Goal: Transaction & Acquisition: Purchase product/service

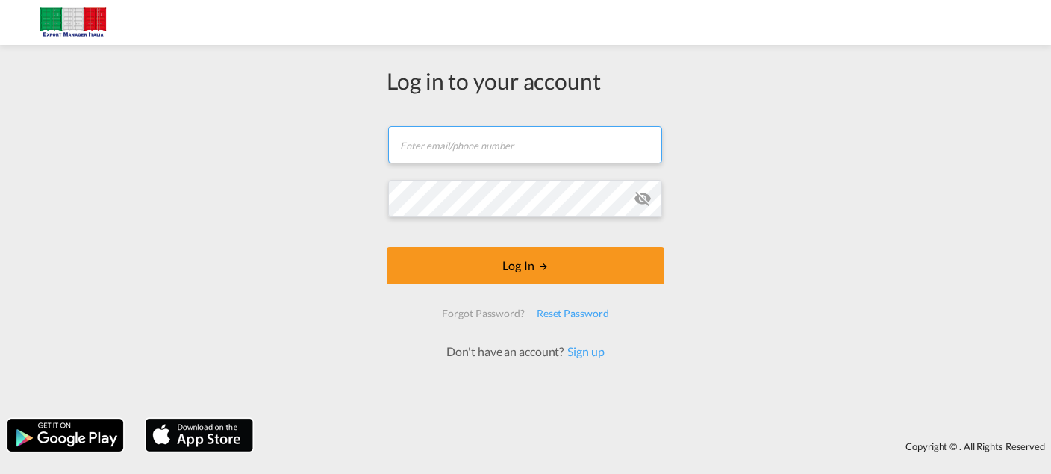
click at [452, 146] on input "text" at bounding box center [525, 144] width 274 height 37
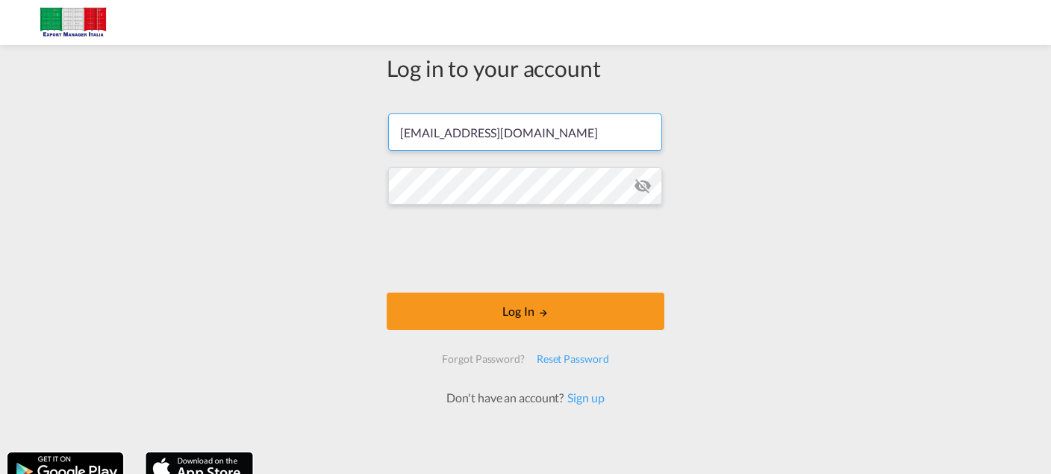
type input "[EMAIL_ADDRESS][DOMAIN_NAME]"
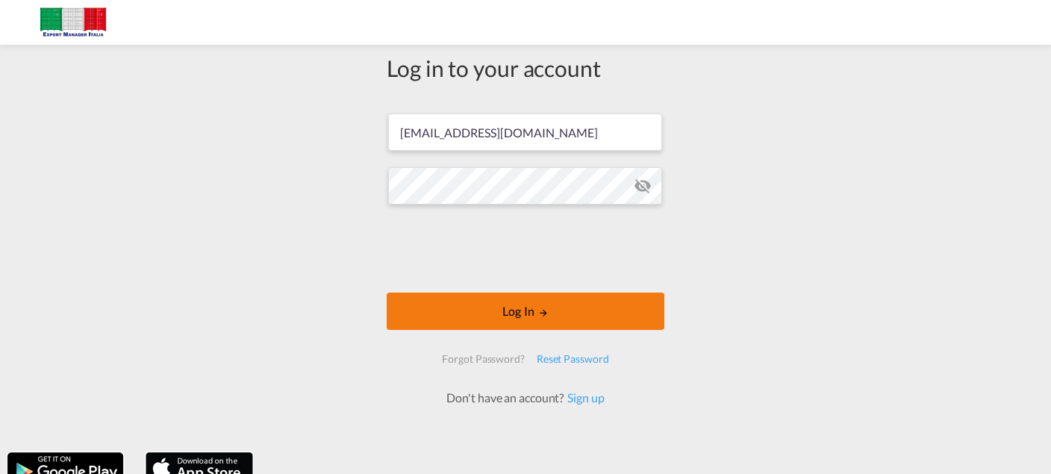
click at [528, 313] on button "Log In" at bounding box center [525, 310] width 278 height 37
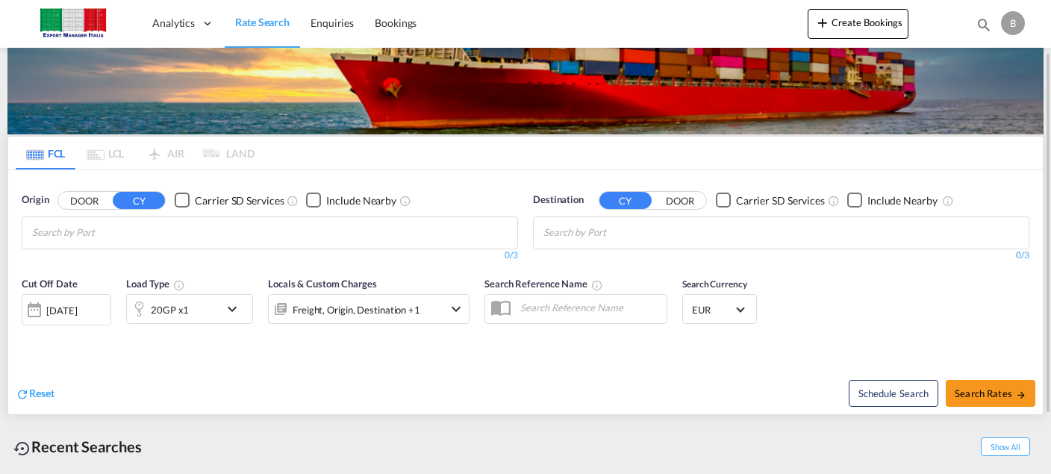
scroll to position [70, 0]
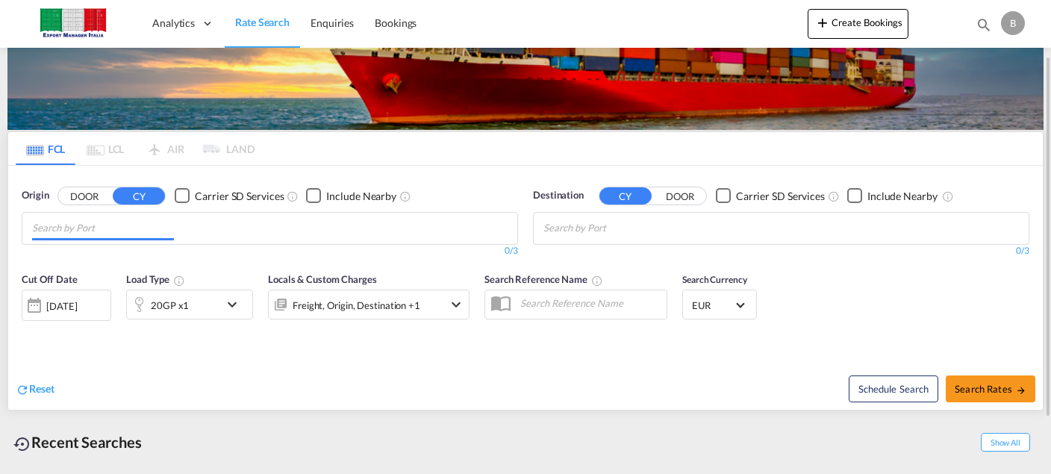
click at [113, 224] on input "Chips input." at bounding box center [103, 228] width 142 height 24
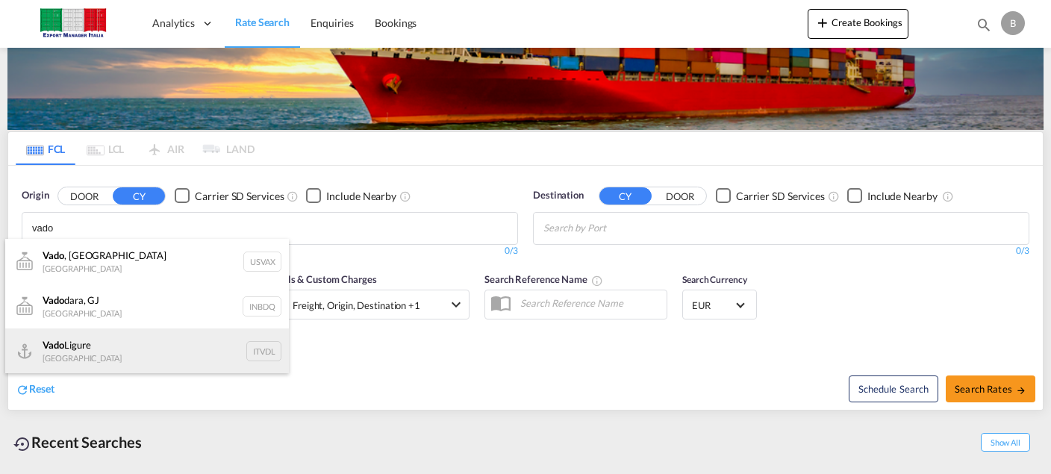
type input "vado"
click at [92, 346] on div "Vado Ligure [GEOGRAPHIC_DATA] ITVDL" at bounding box center [147, 350] width 284 height 45
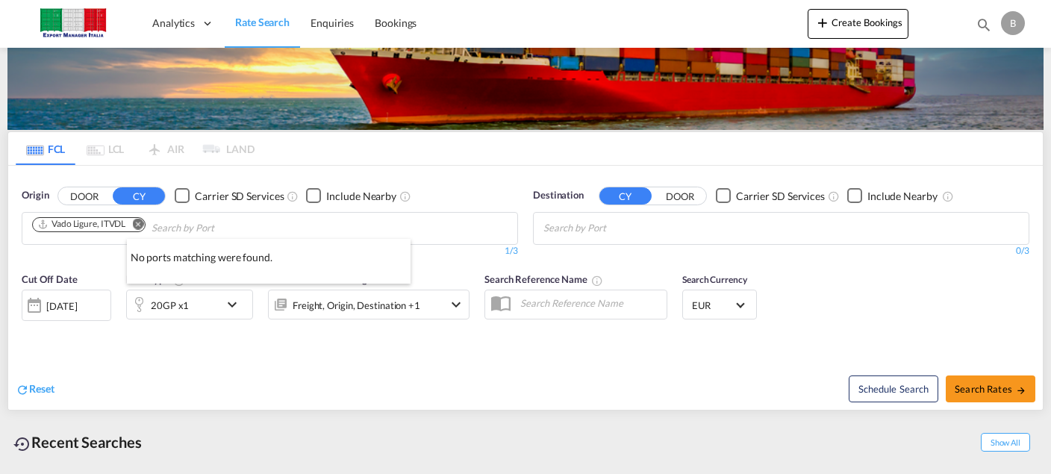
click at [90, 301] on div at bounding box center [525, 237] width 1051 height 474
click at [48, 300] on div "[DATE]" at bounding box center [61, 305] width 31 height 13
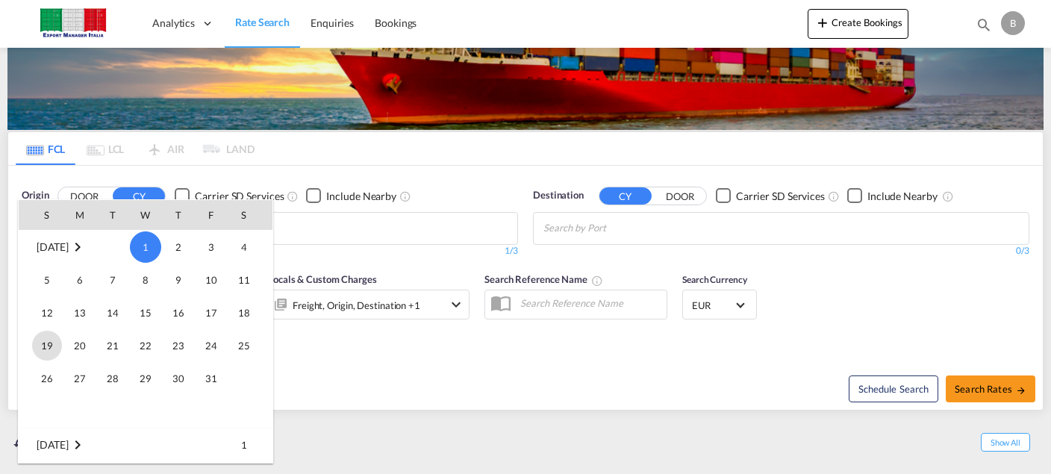
click at [47, 342] on span "19" at bounding box center [47, 346] width 30 height 30
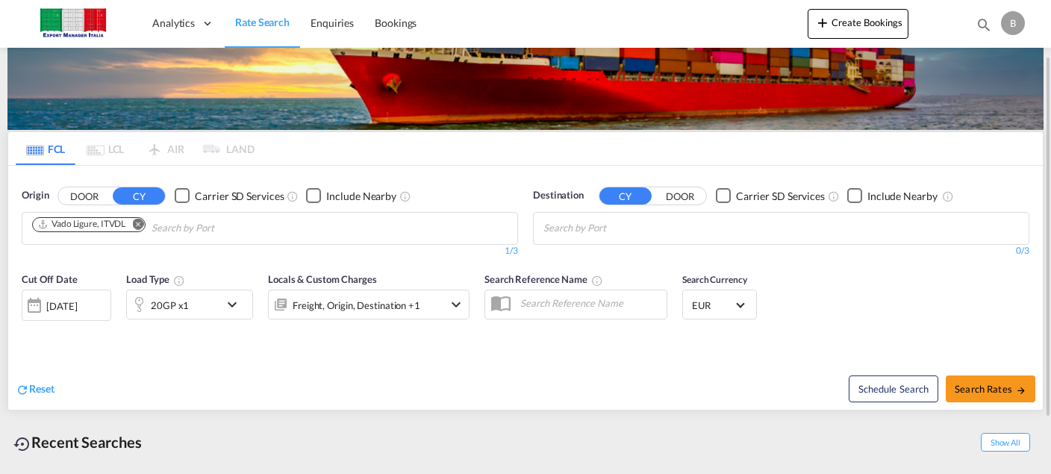
click at [191, 296] on div "20GP x1" at bounding box center [173, 304] width 93 height 30
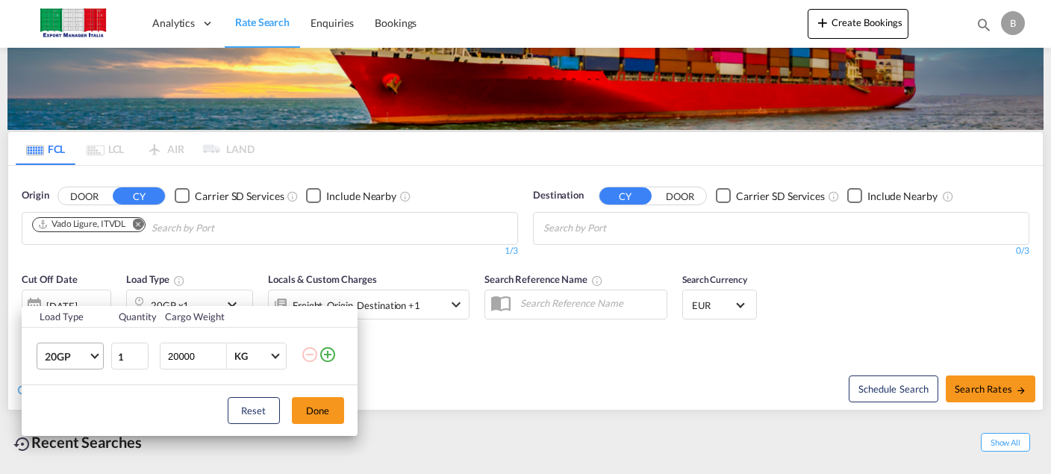
click at [87, 352] on span "20GP" at bounding box center [66, 356] width 43 height 15
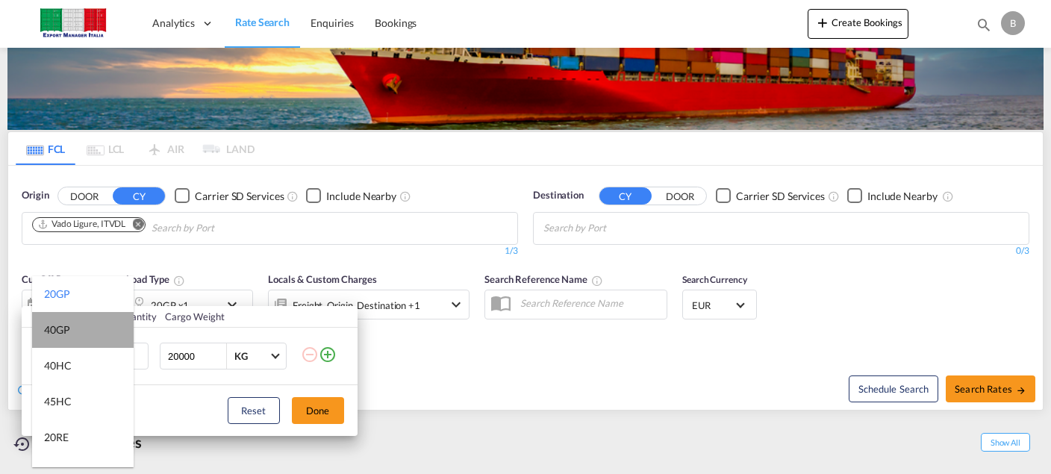
click at [94, 339] on md-option "40GP" at bounding box center [82, 330] width 101 height 36
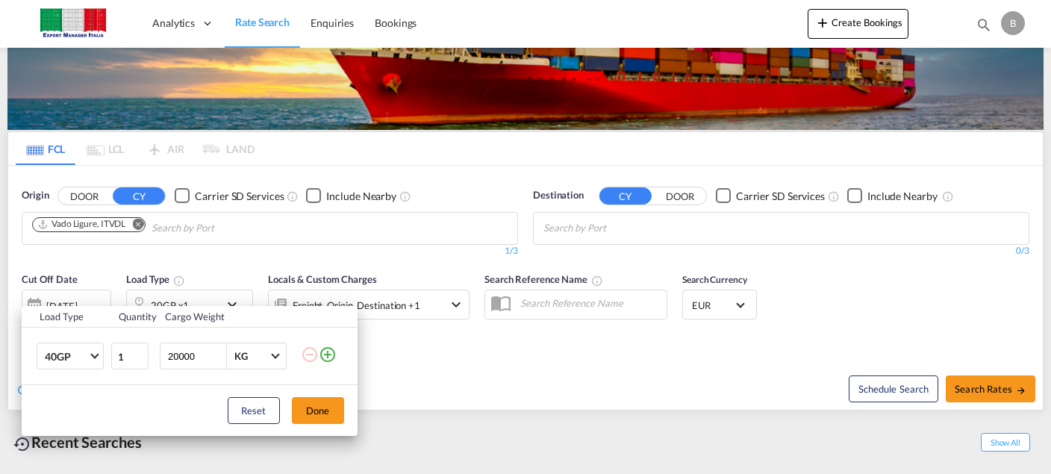
click at [175, 355] on input "20000" at bounding box center [196, 355] width 60 height 25
type input "24000"
click at [316, 413] on button "Done" at bounding box center [318, 410] width 52 height 27
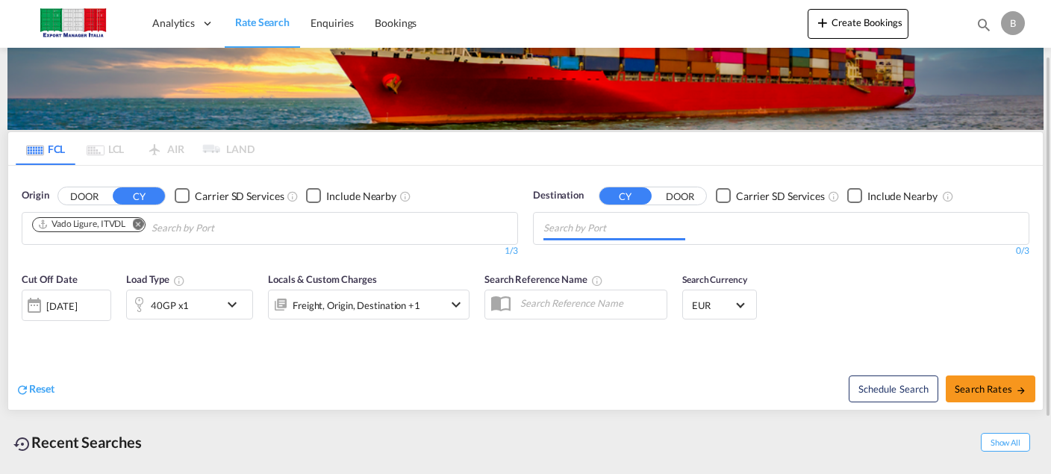
click at [598, 236] on input "Chips input." at bounding box center [614, 228] width 142 height 24
type input "i"
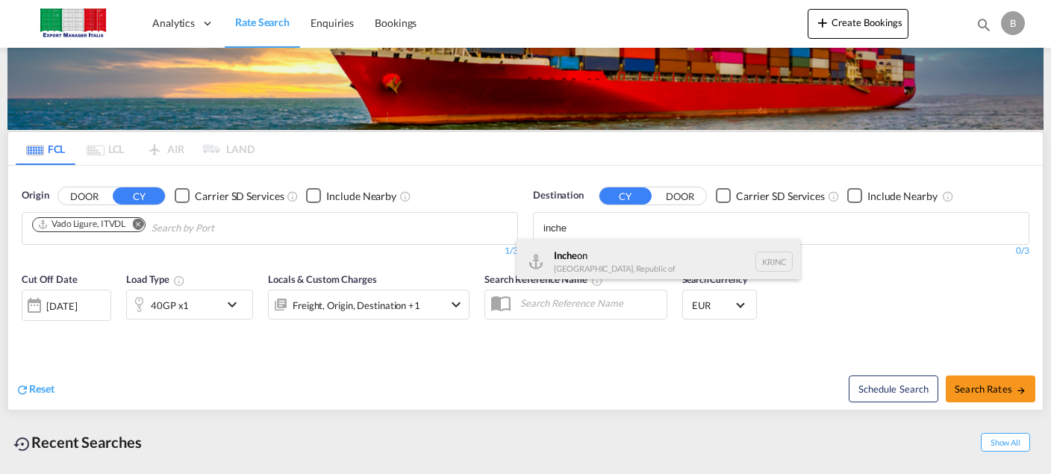
type input "inche"
click at [639, 269] on div "Inche on [GEOGRAPHIC_DATA], Republic of KRINC" at bounding box center [658, 261] width 284 height 45
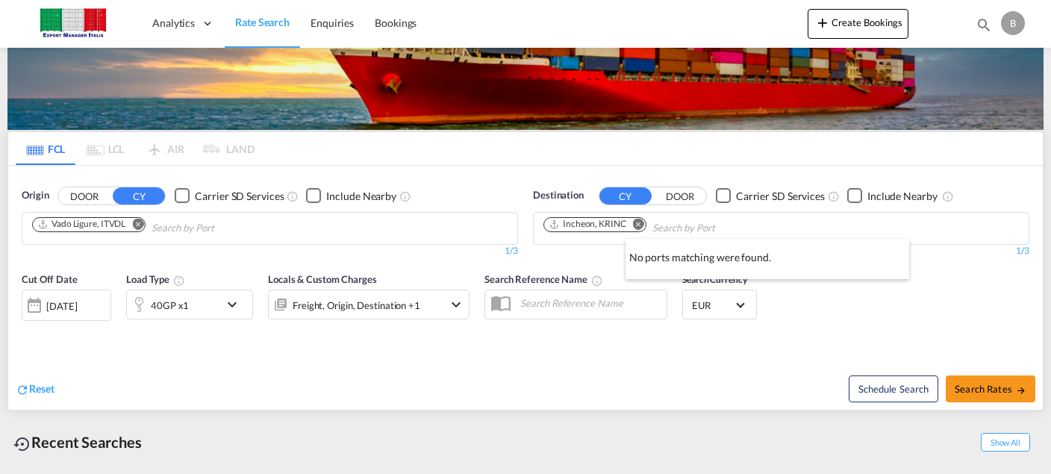
click at [779, 282] on div at bounding box center [525, 237] width 1051 height 474
click at [800, 290] on div "Cut Off Date [DATE] [DATE] Load Type 40GP x1 Locals & Custom Charges Freight, O…" at bounding box center [525, 304] width 1034 height 81
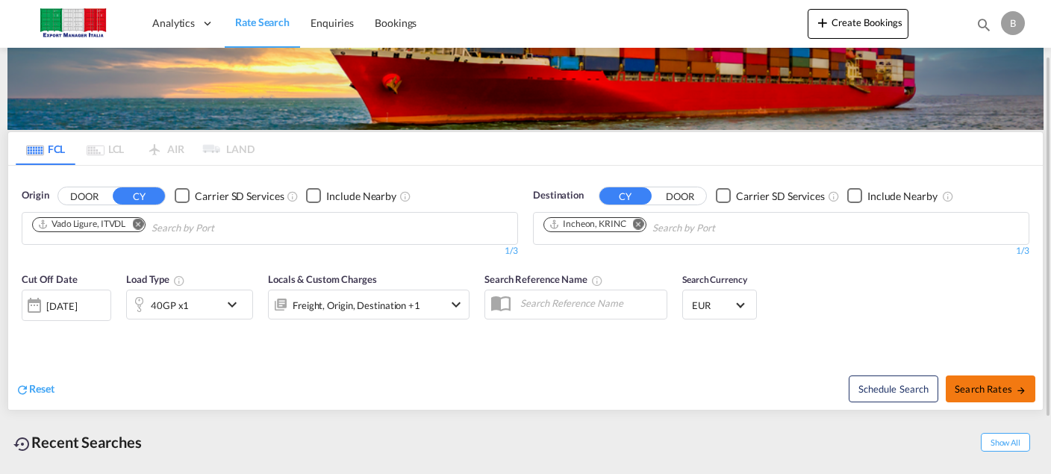
click at [974, 389] on span "Search Rates" at bounding box center [990, 389] width 72 height 12
type input "ITVDL to KRINC / [DATE]"
